Goal: Information Seeking & Learning: Learn about a topic

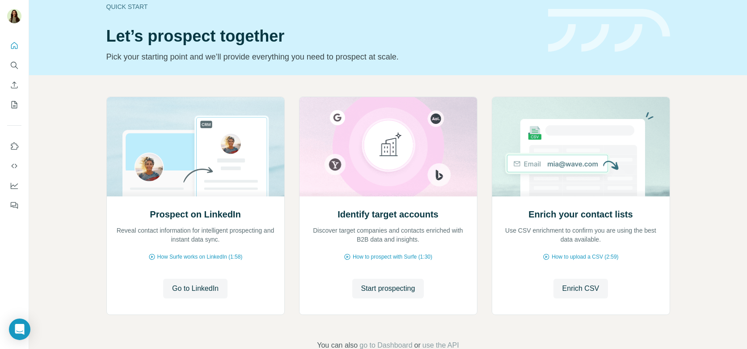
scroll to position [42, 0]
click at [187, 282] on span "Go to LinkedIn" at bounding box center [195, 287] width 46 height 11
click at [361, 291] on span "Start prospecting" at bounding box center [388, 287] width 54 height 11
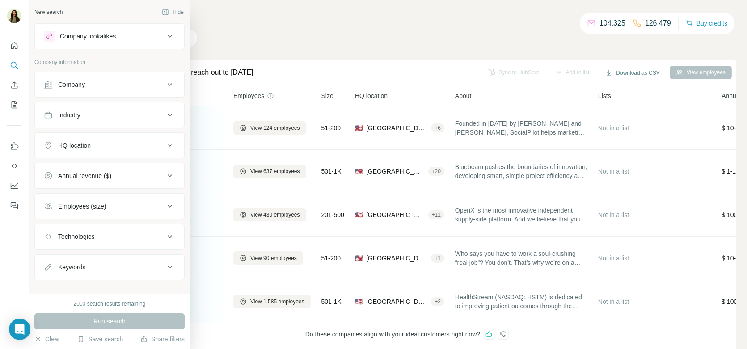
click at [85, 90] on button "Company" at bounding box center [109, 84] width 149 height 21
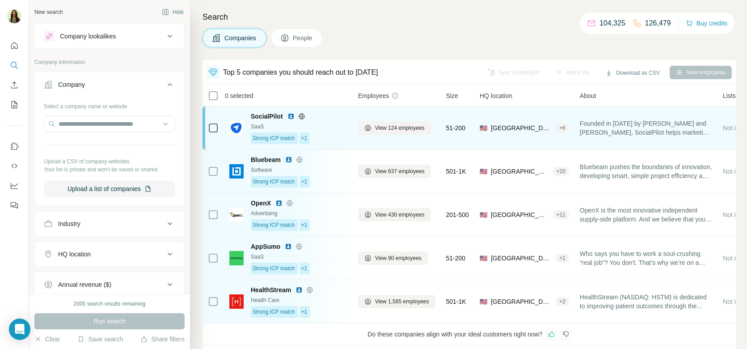
click at [261, 115] on span "SocialPilot" at bounding box center [267, 116] width 32 height 9
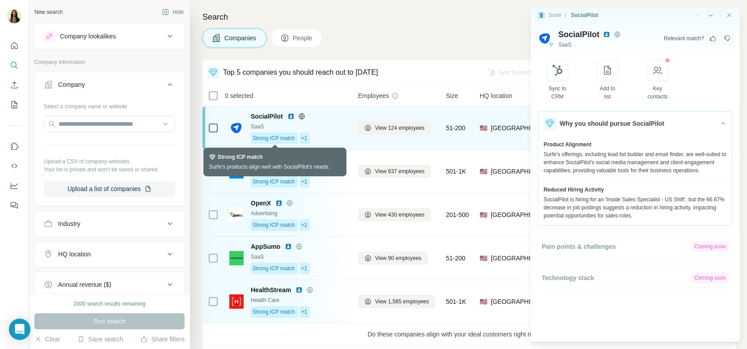
click at [326, 135] on div "Strong ICP match +1" at bounding box center [299, 138] width 97 height 12
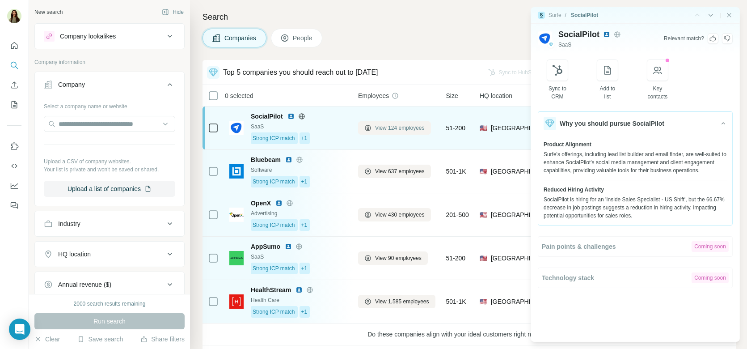
click at [387, 128] on span "View 124 employees" at bounding box center [400, 128] width 50 height 8
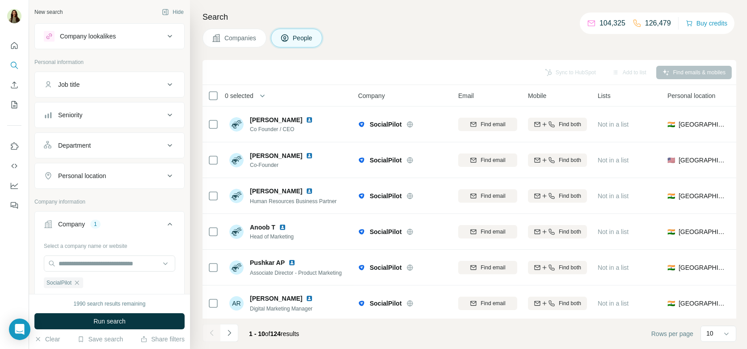
click at [105, 84] on div "Job title" at bounding box center [104, 84] width 121 height 9
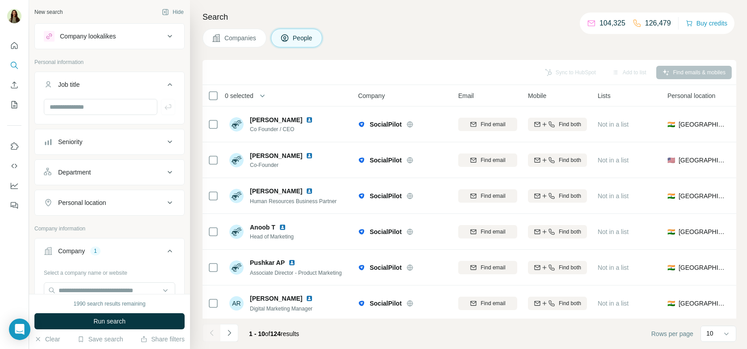
click at [97, 198] on div "Personal location" at bounding box center [82, 202] width 48 height 9
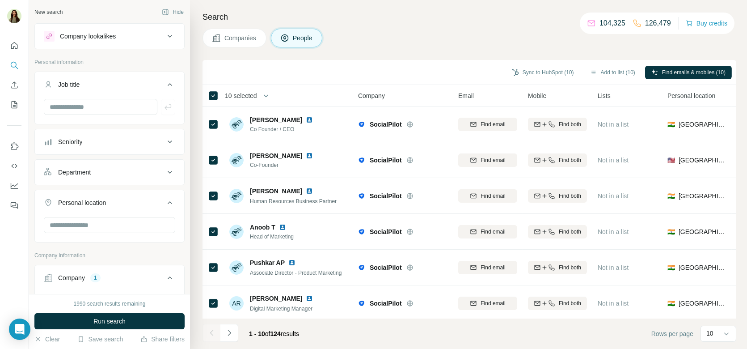
click at [113, 34] on div "Company lookalikes" at bounding box center [88, 36] width 56 height 9
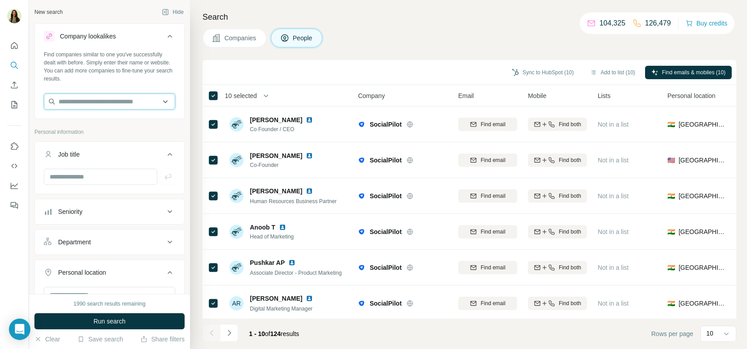
click at [103, 105] on input "text" at bounding box center [109, 101] width 131 height 16
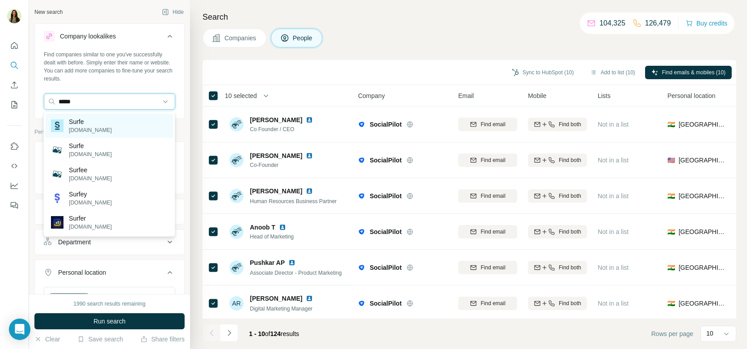
type input "*****"
click at [104, 121] on div "Surfe [DOMAIN_NAME]" at bounding box center [109, 126] width 127 height 24
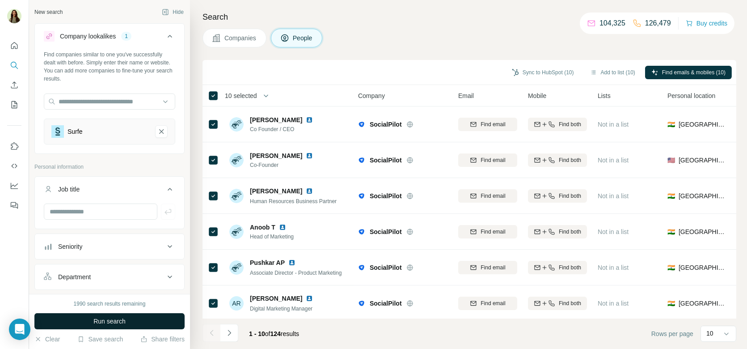
click at [98, 322] on span "Run search" at bounding box center [109, 320] width 32 height 9
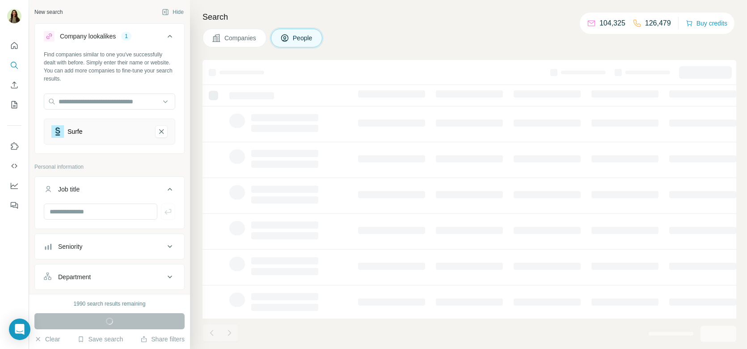
click at [223, 44] on button "Companies" at bounding box center [234, 38] width 64 height 19
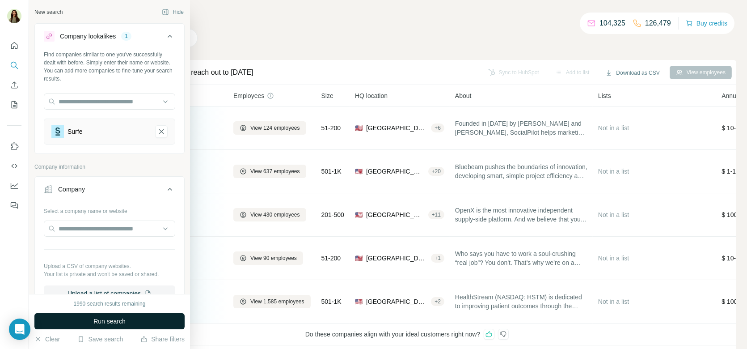
click at [92, 322] on button "Run search" at bounding box center [109, 321] width 150 height 16
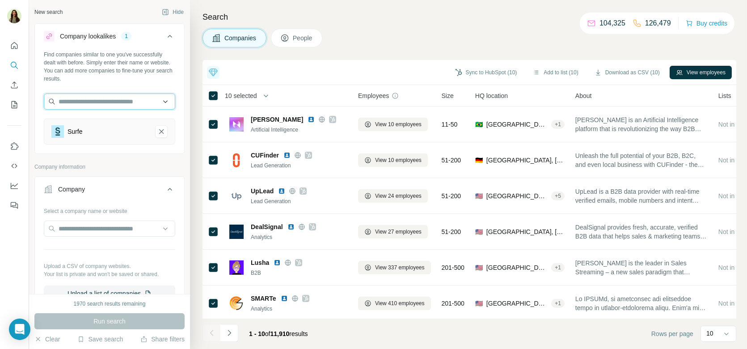
click at [85, 105] on input "text" at bounding box center [109, 101] width 131 height 16
click at [316, 36] on button "People" at bounding box center [297, 38] width 52 height 19
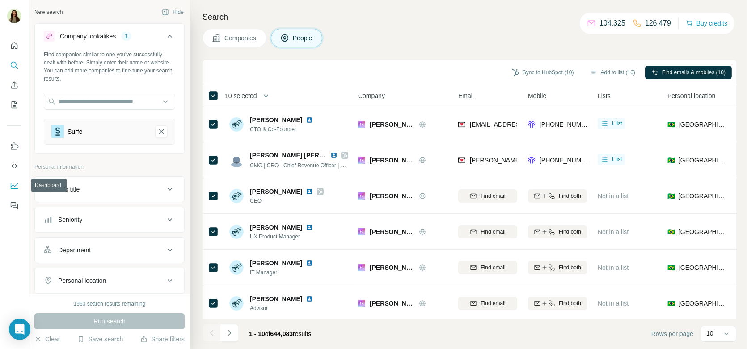
click at [13, 184] on icon "Dashboard" at bounding box center [14, 185] width 9 height 9
click at [12, 79] on button "Enrich CSV" at bounding box center [14, 85] width 14 height 16
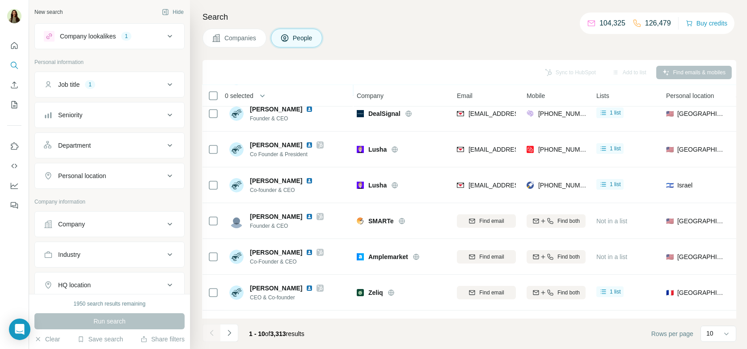
scroll to position [0, 1]
